Goal: Information Seeking & Learning: Learn about a topic

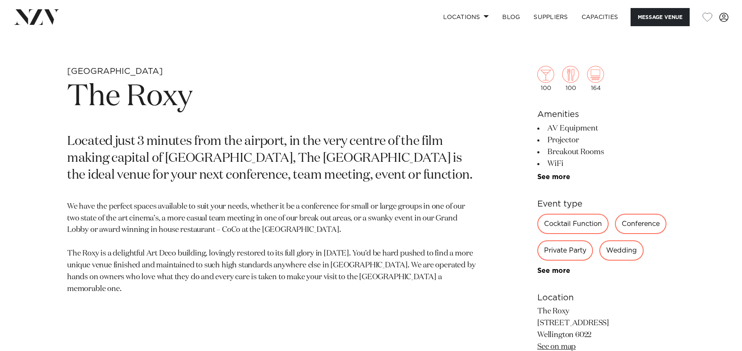
drag, startPoint x: 745, startPoint y: 33, endPoint x: 737, endPoint y: 103, distance: 70.1
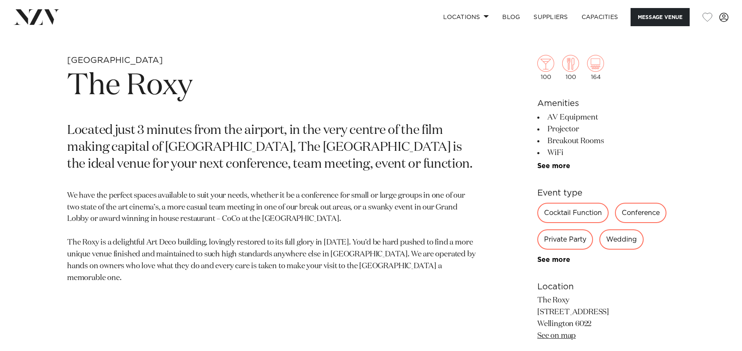
click at [563, 130] on li "Projector" at bounding box center [606, 129] width 138 height 12
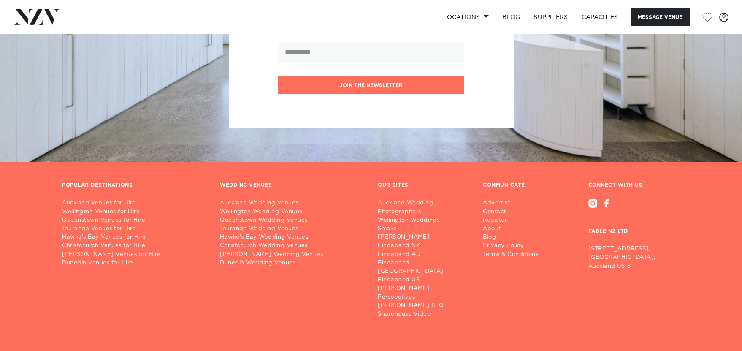
scroll to position [1467, 0]
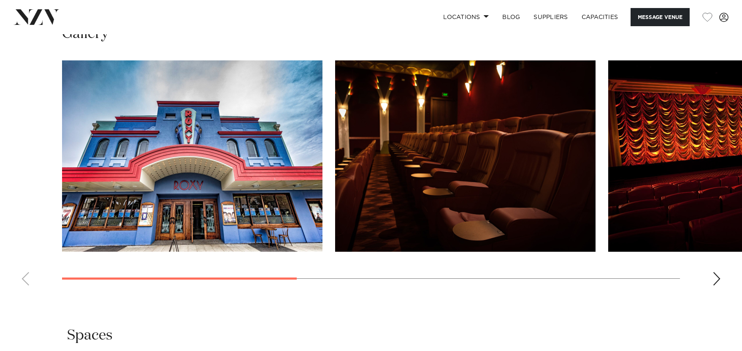
scroll to position [771, 0]
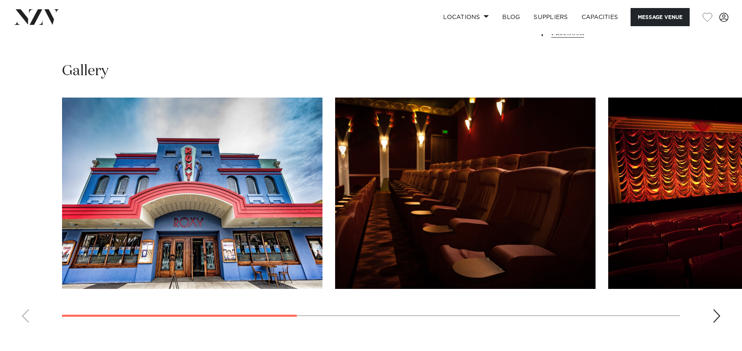
click at [498, 192] on img "2 / 6" at bounding box center [465, 192] width 260 height 191
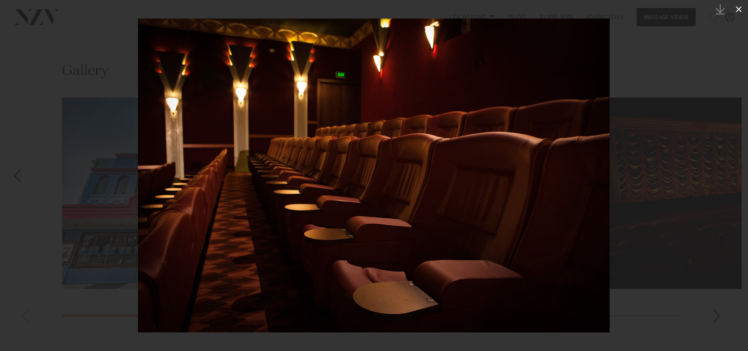
click at [738, 9] on icon at bounding box center [739, 9] width 10 height 10
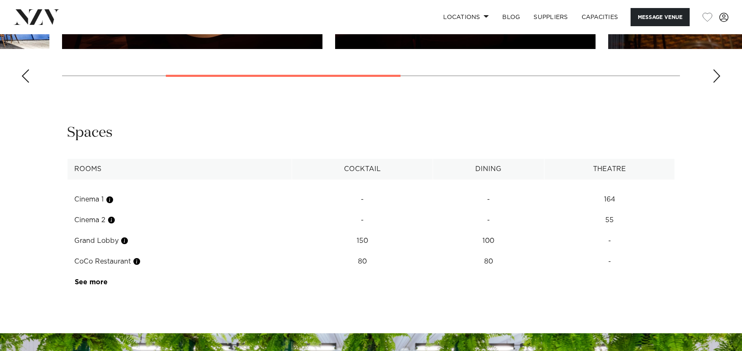
scroll to position [1028, 0]
